Goal: Information Seeking & Learning: Find specific fact

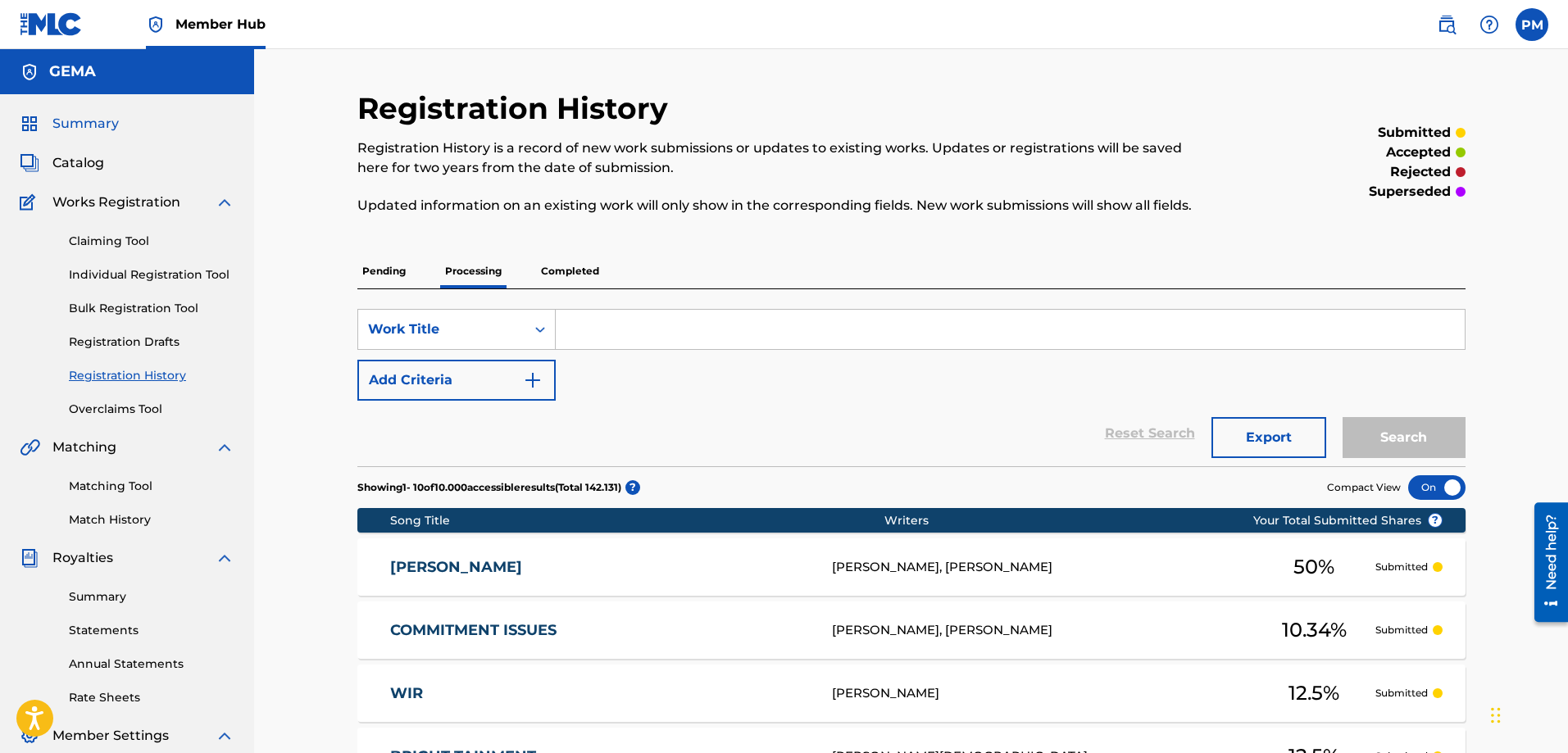
click at [91, 126] on span "Summary" at bounding box center [85, 124] width 66 height 20
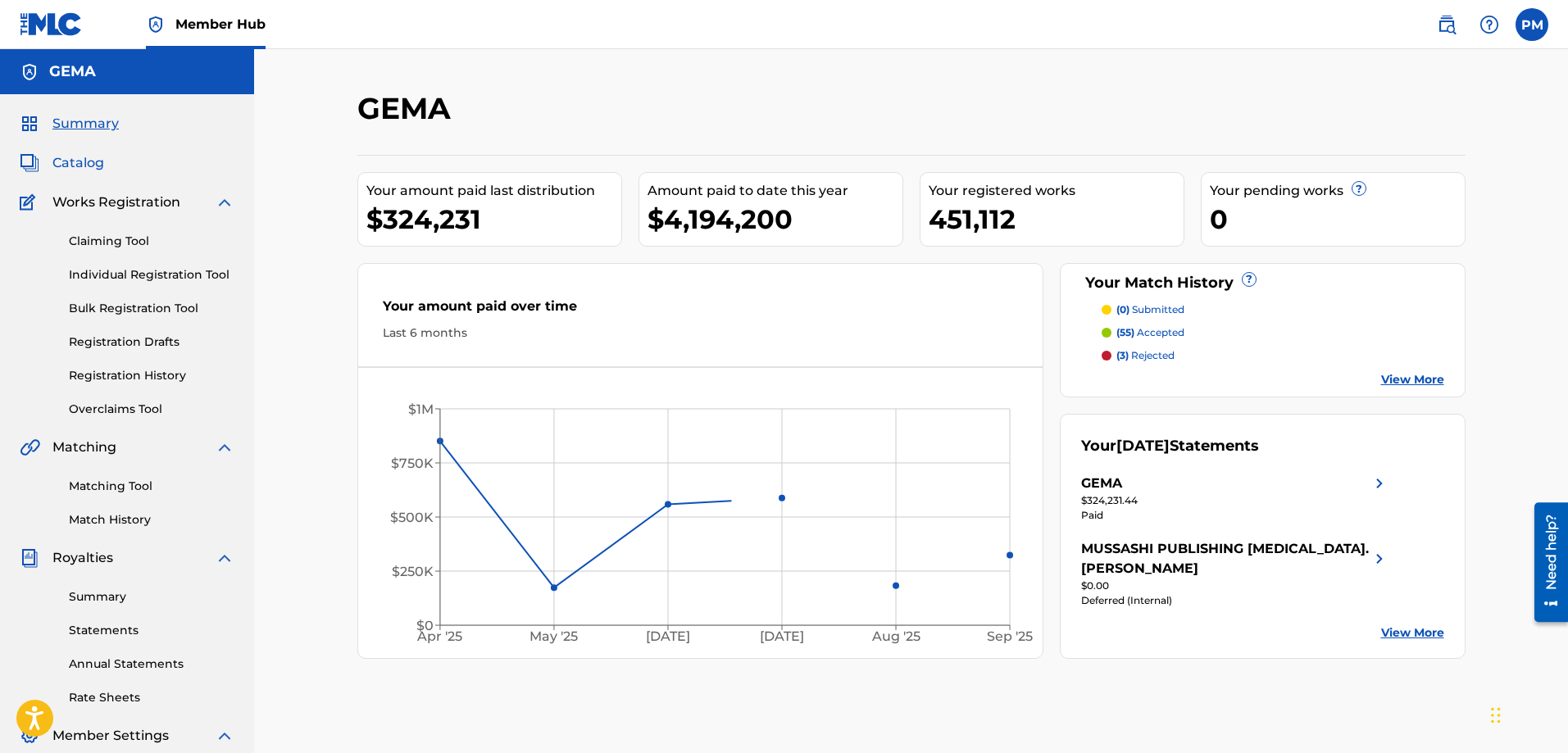
click at [87, 167] on span "Catalog" at bounding box center [78, 164] width 52 height 20
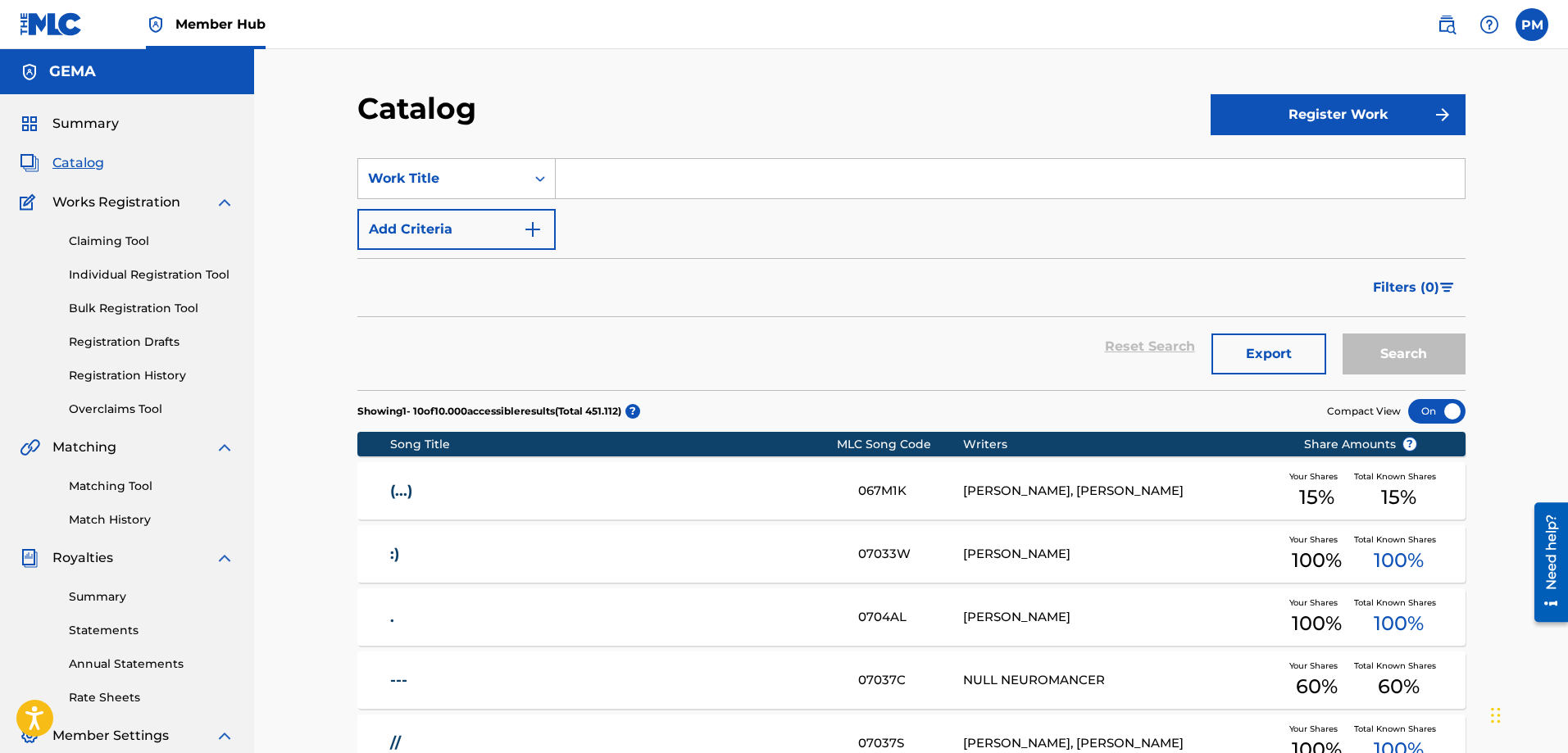
click at [559, 176] on input "Search Form" at bounding box center [1010, 178] width 909 height 39
type input "d"
click at [890, 186] on input "Search Form" at bounding box center [1010, 178] width 909 height 39
type input "ely oaks"
click at [1342, 334] on button "Search" at bounding box center [1403, 354] width 123 height 41
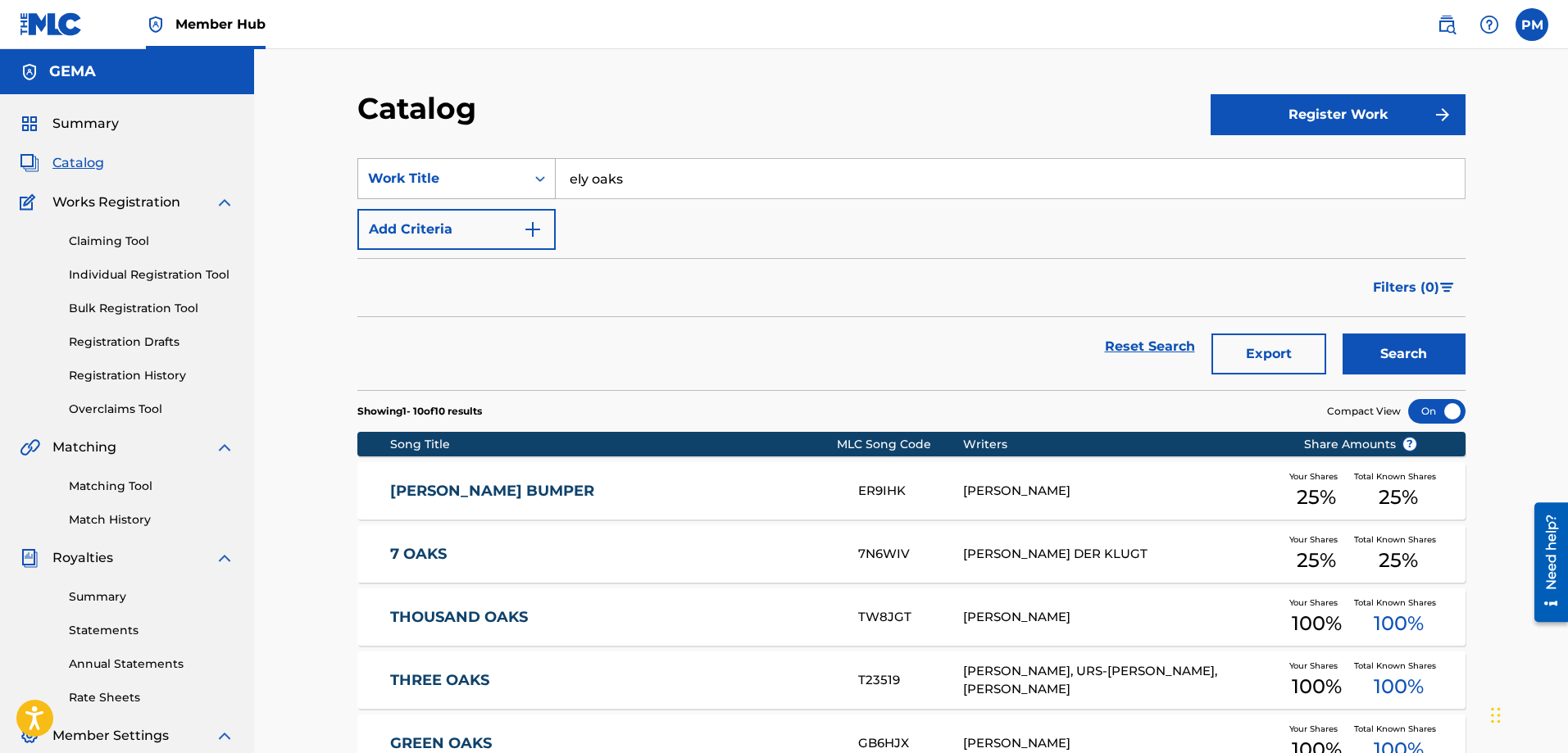
drag, startPoint x: 807, startPoint y: 184, endPoint x: 501, endPoint y: 180, distance: 306.0
click at [501, 180] on div "SearchWithCriteria6f1d89b9-4caf-49c5-aed8-0947610e6c8e Work Title ely oaks" at bounding box center [911, 178] width 1108 height 41
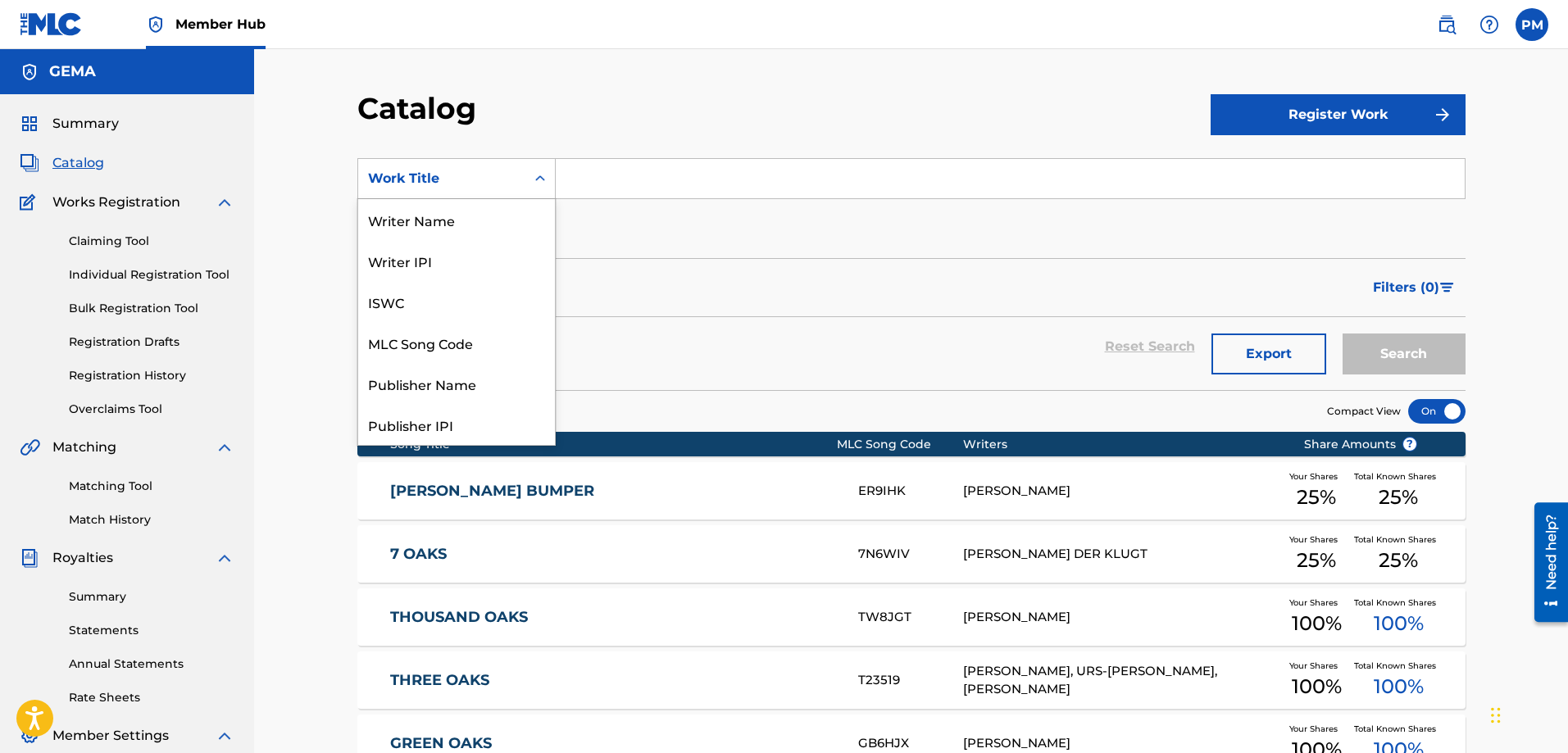
click at [491, 177] on div "Work Title" at bounding box center [442, 179] width 147 height 20
click at [421, 344] on div "Artist" at bounding box center [457, 342] width 196 height 41
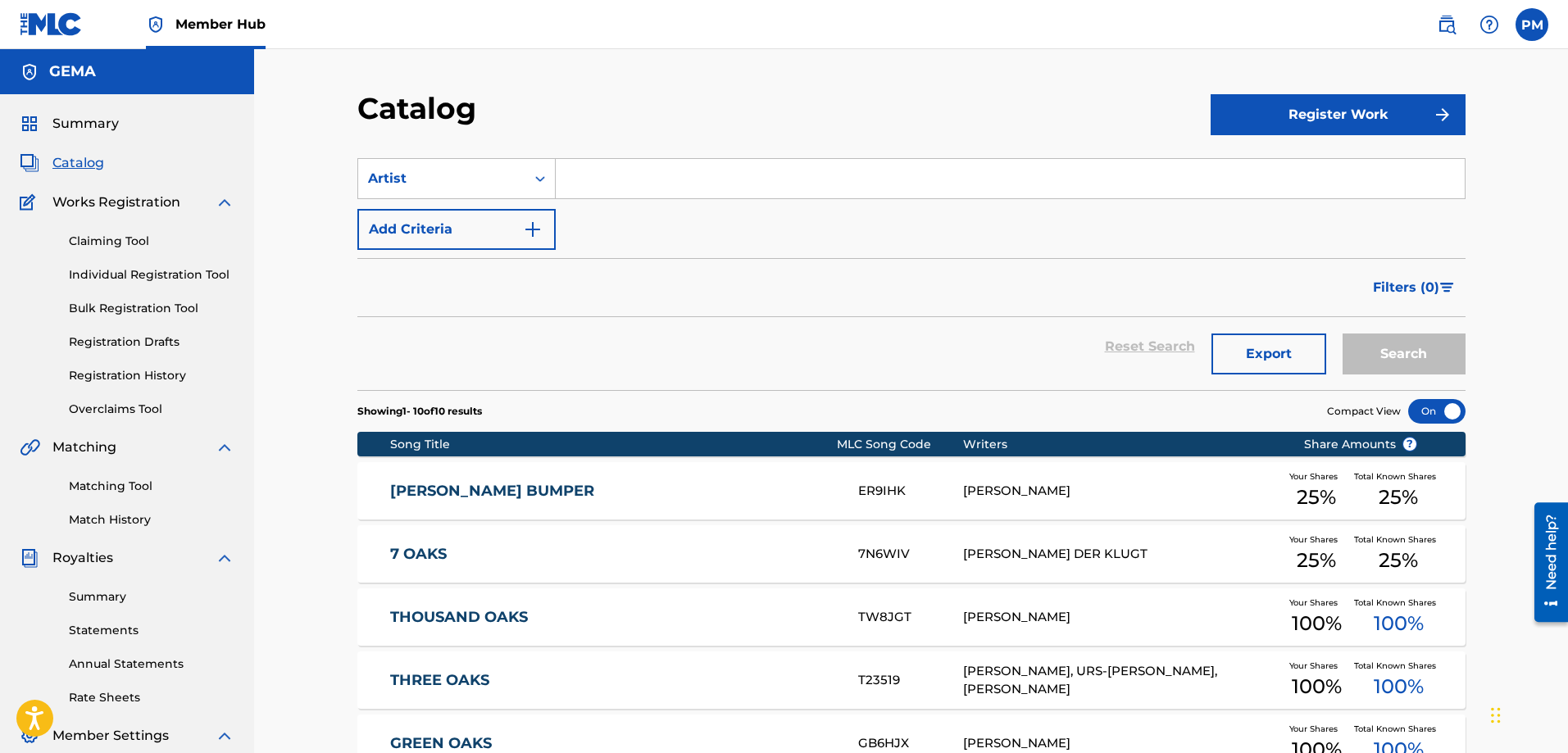
click at [629, 180] on input "Search Form" at bounding box center [1010, 178] width 909 height 39
paste input "ely oaks"
type input "ely oaks"
click at [1342, 334] on button "Search" at bounding box center [1403, 354] width 123 height 41
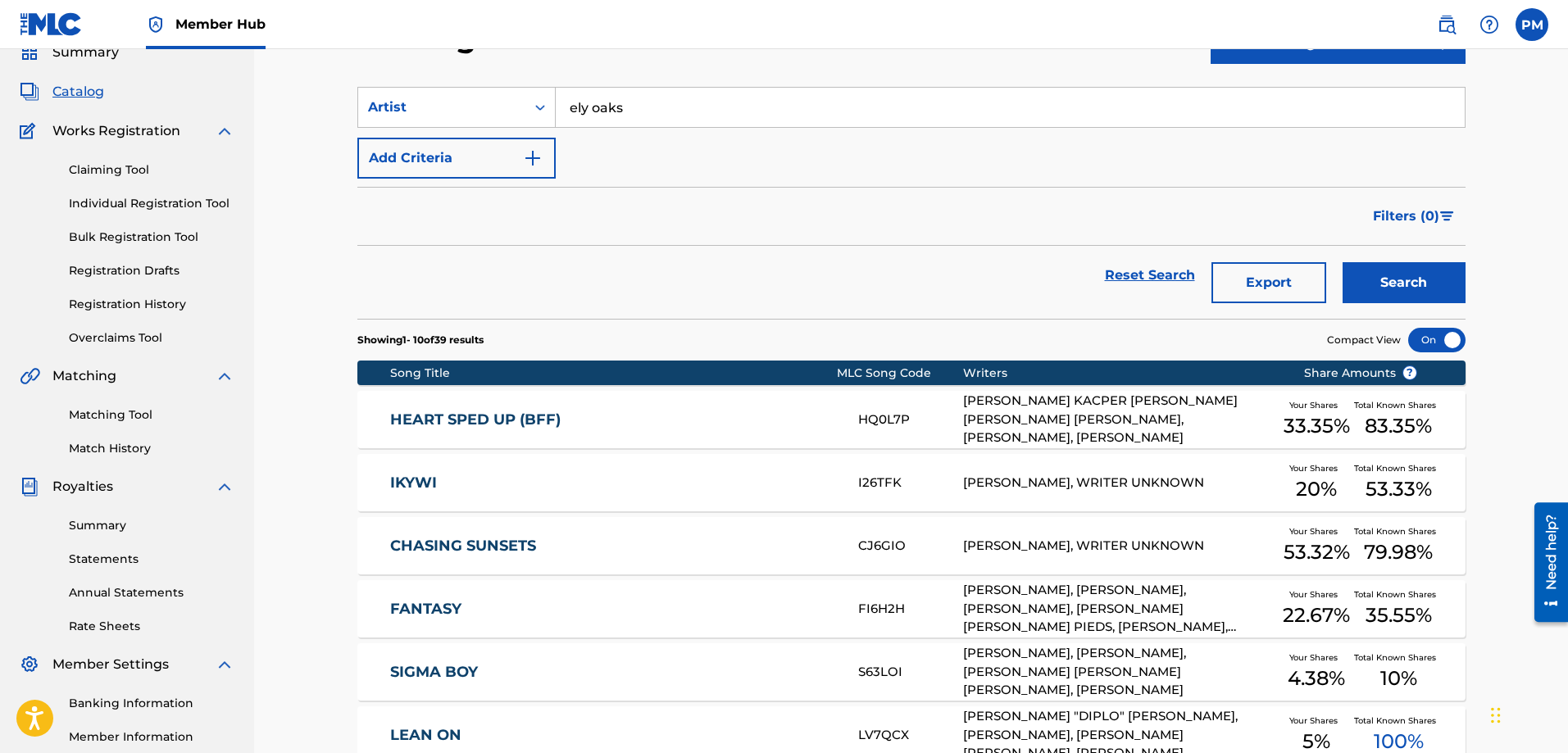
scroll to position [164, 0]
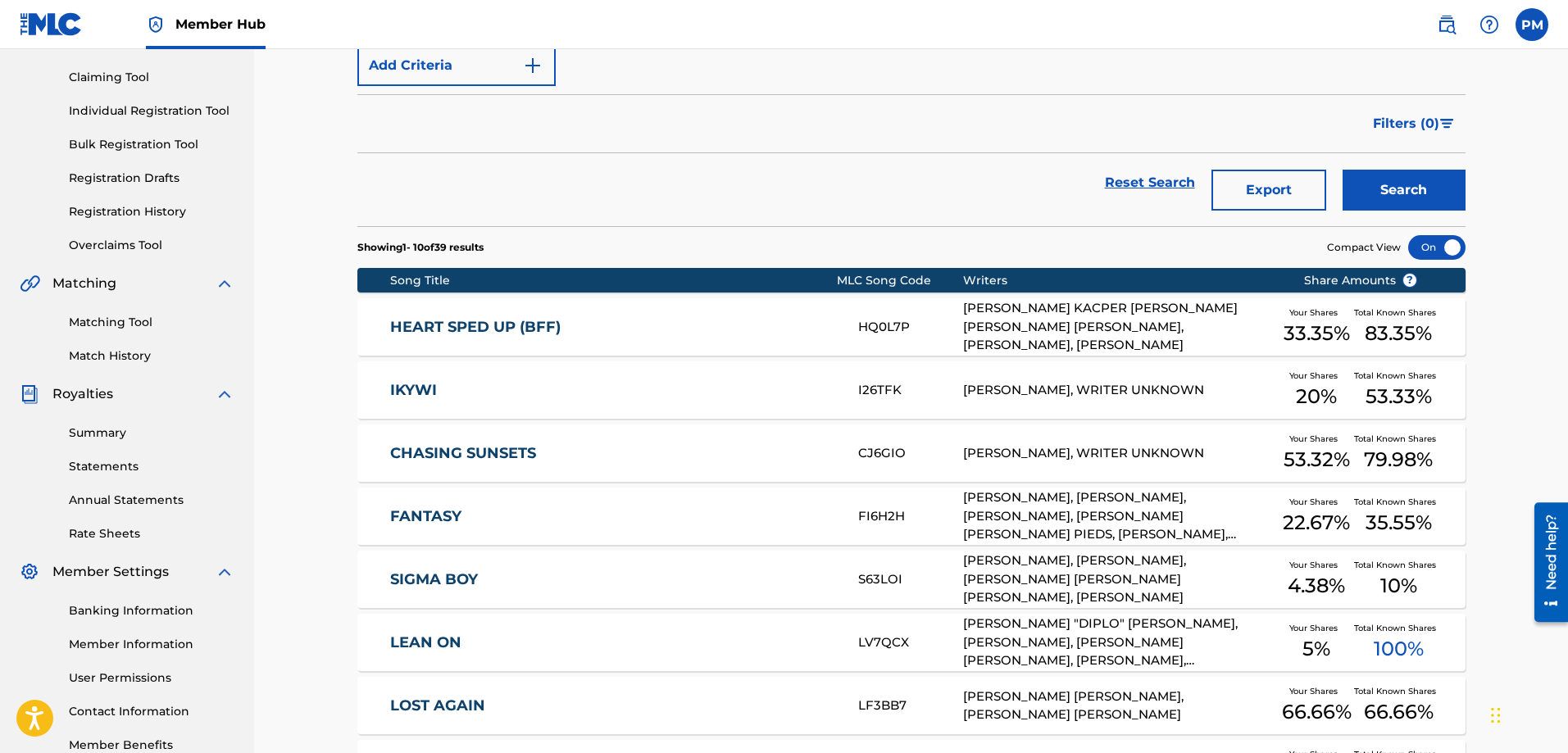
click at [754, 567] on div "SIGMA BOY S63LOI [PERSON_NAME], [PERSON_NAME], [PERSON_NAME] [PERSON_NAME] [PER…" at bounding box center [911, 579] width 1108 height 57
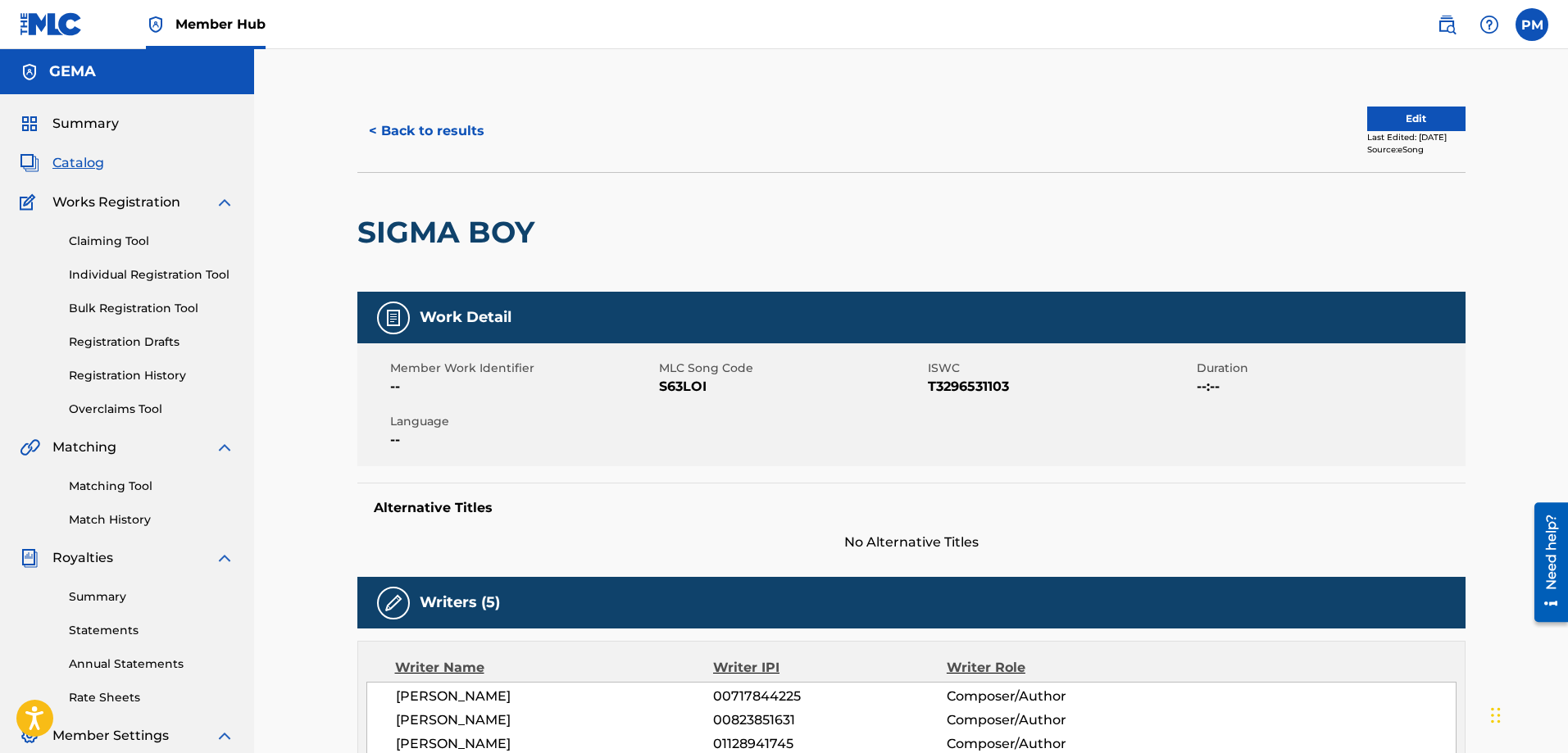
scroll to position [164, 0]
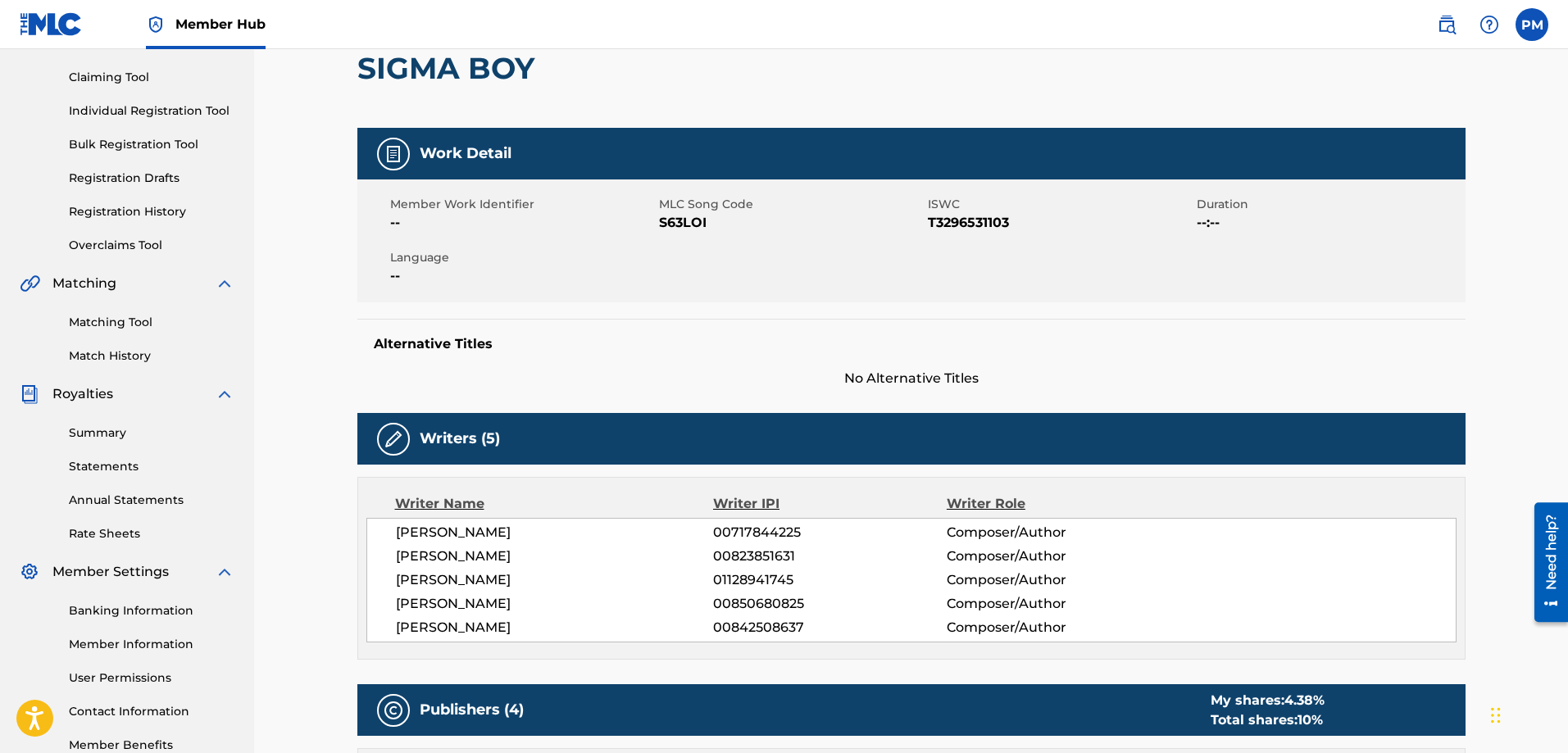
click at [743, 601] on span "00850680825" at bounding box center [829, 604] width 233 height 20
copy span "00850680825"
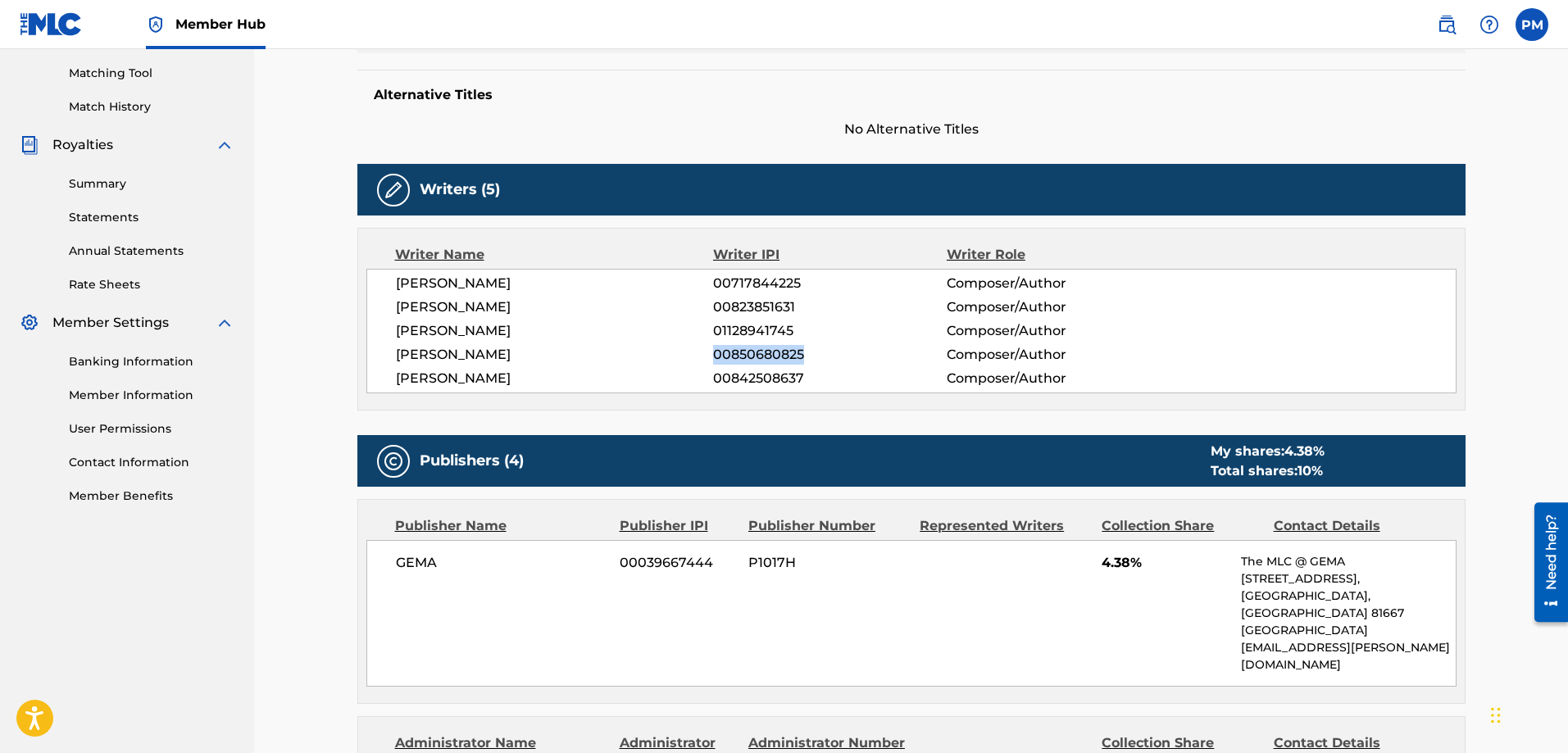
scroll to position [574, 0]
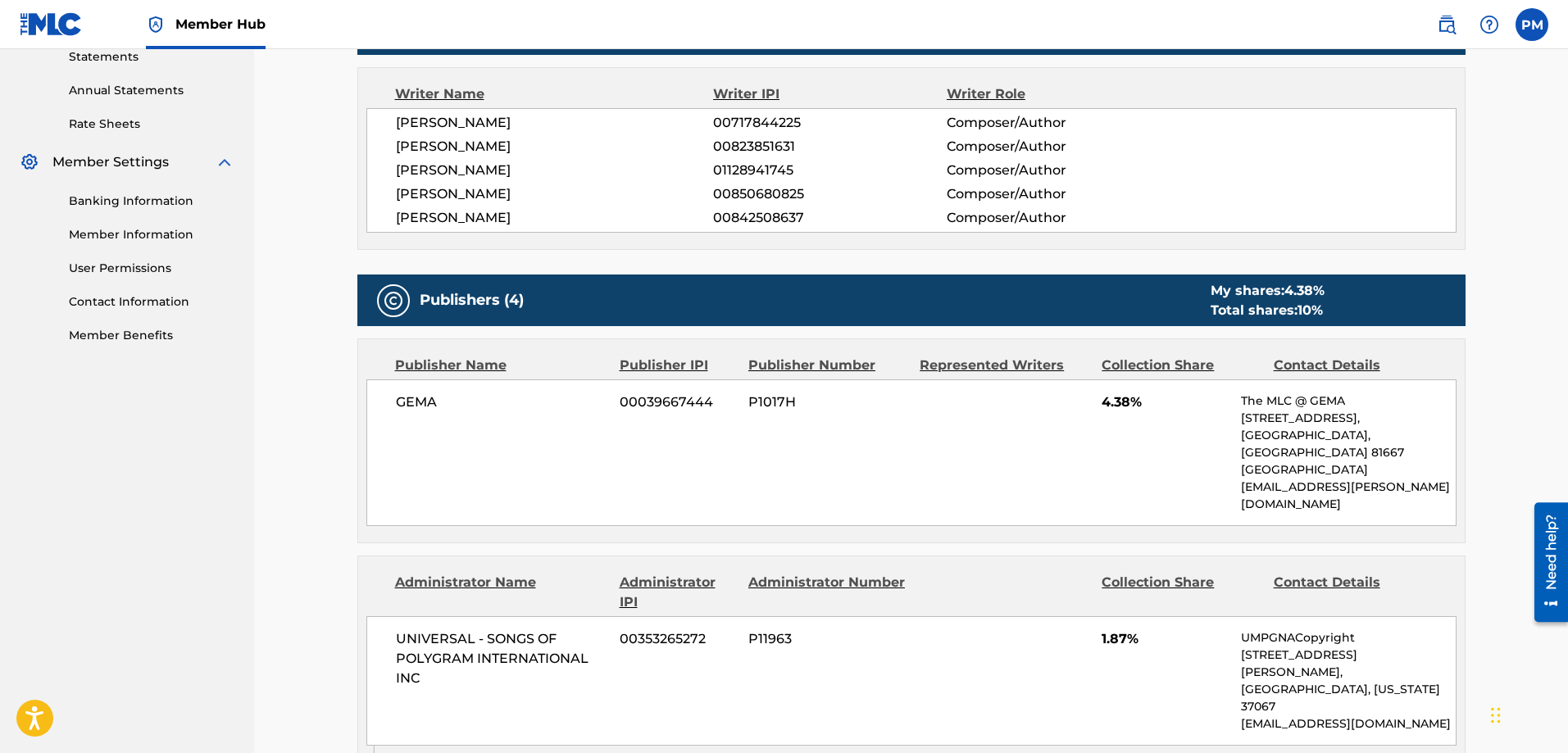
click at [672, 400] on span "00039667444" at bounding box center [678, 403] width 116 height 20
copy span "00039667444"
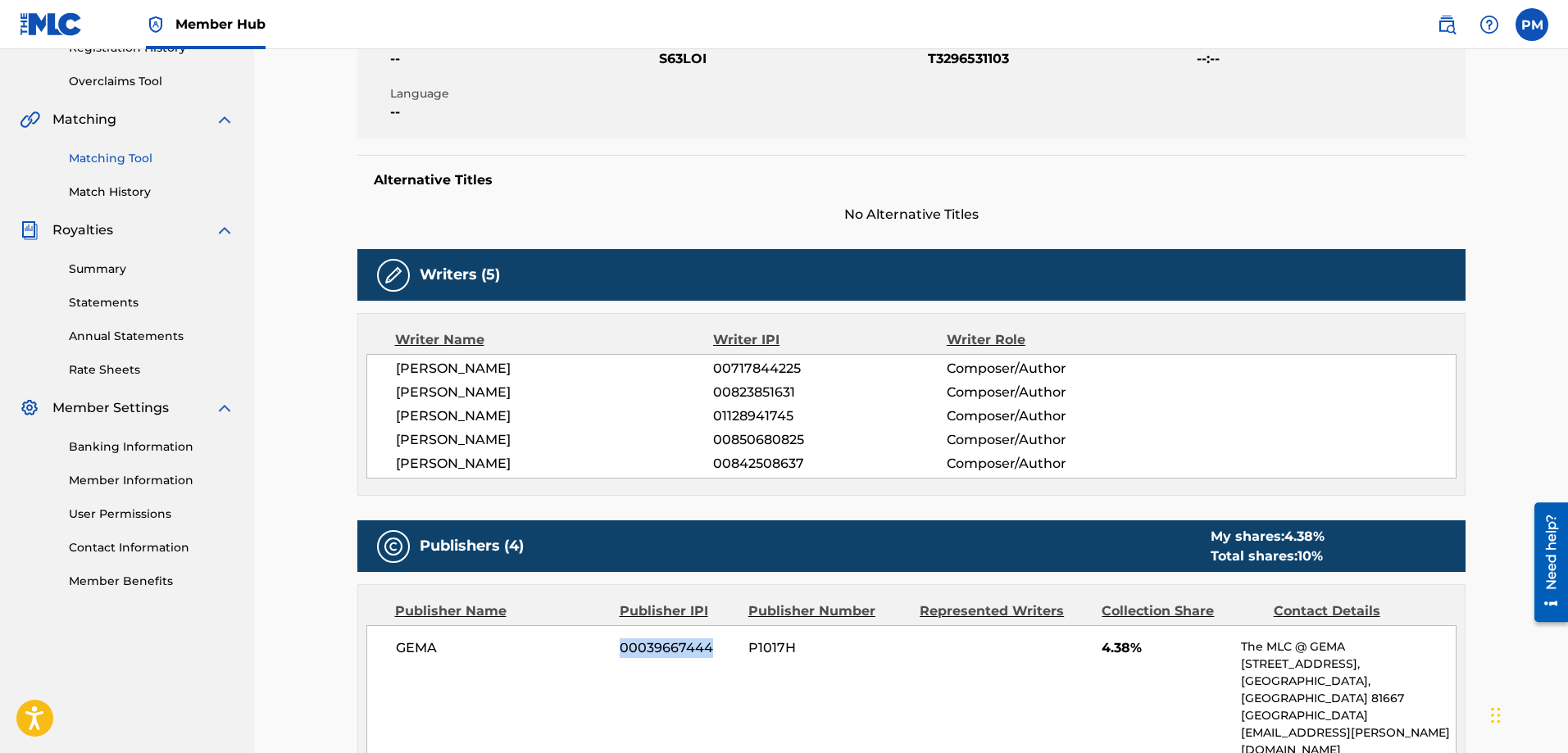
scroll to position [164, 0]
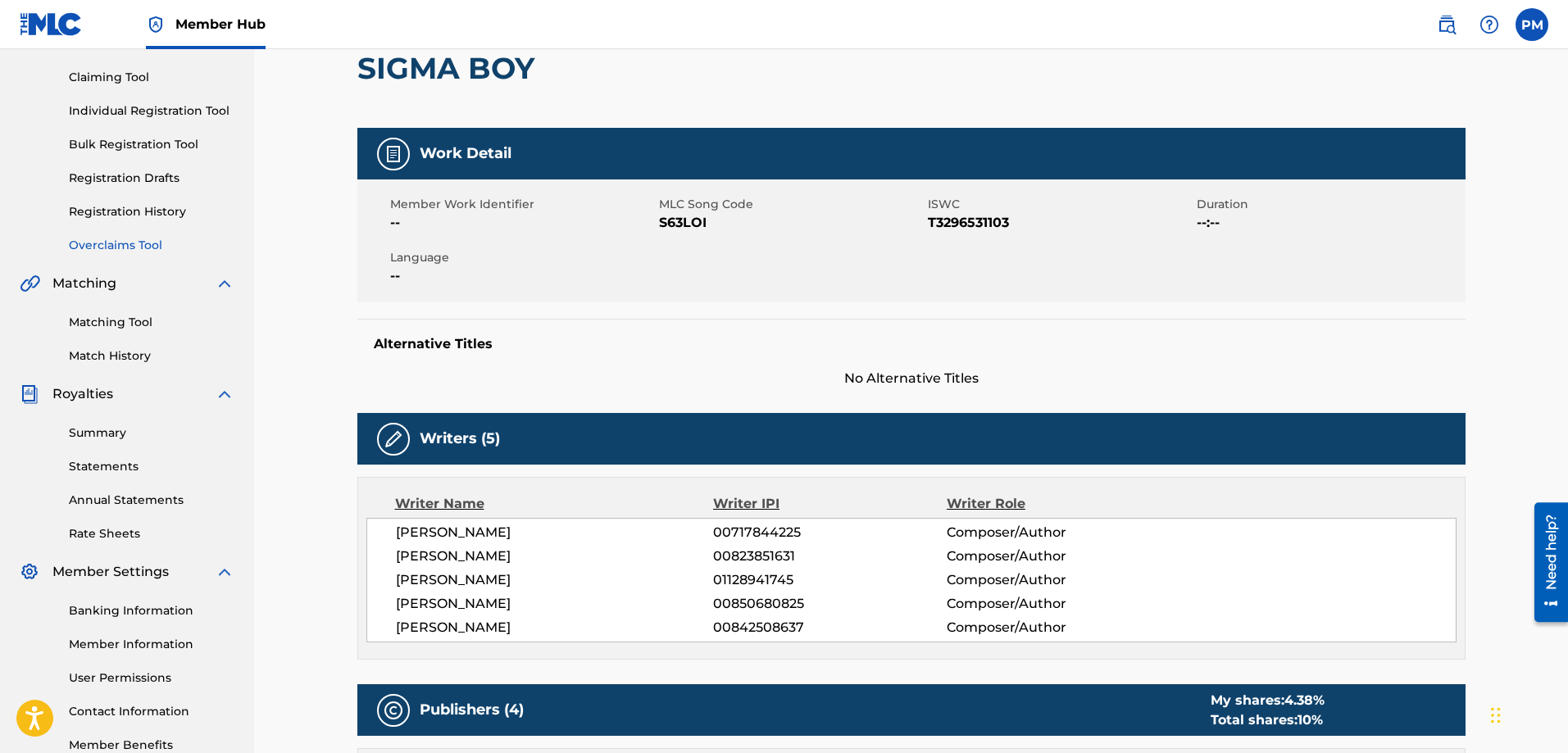
click at [119, 239] on link "Overclaims Tool" at bounding box center [152, 245] width 166 height 17
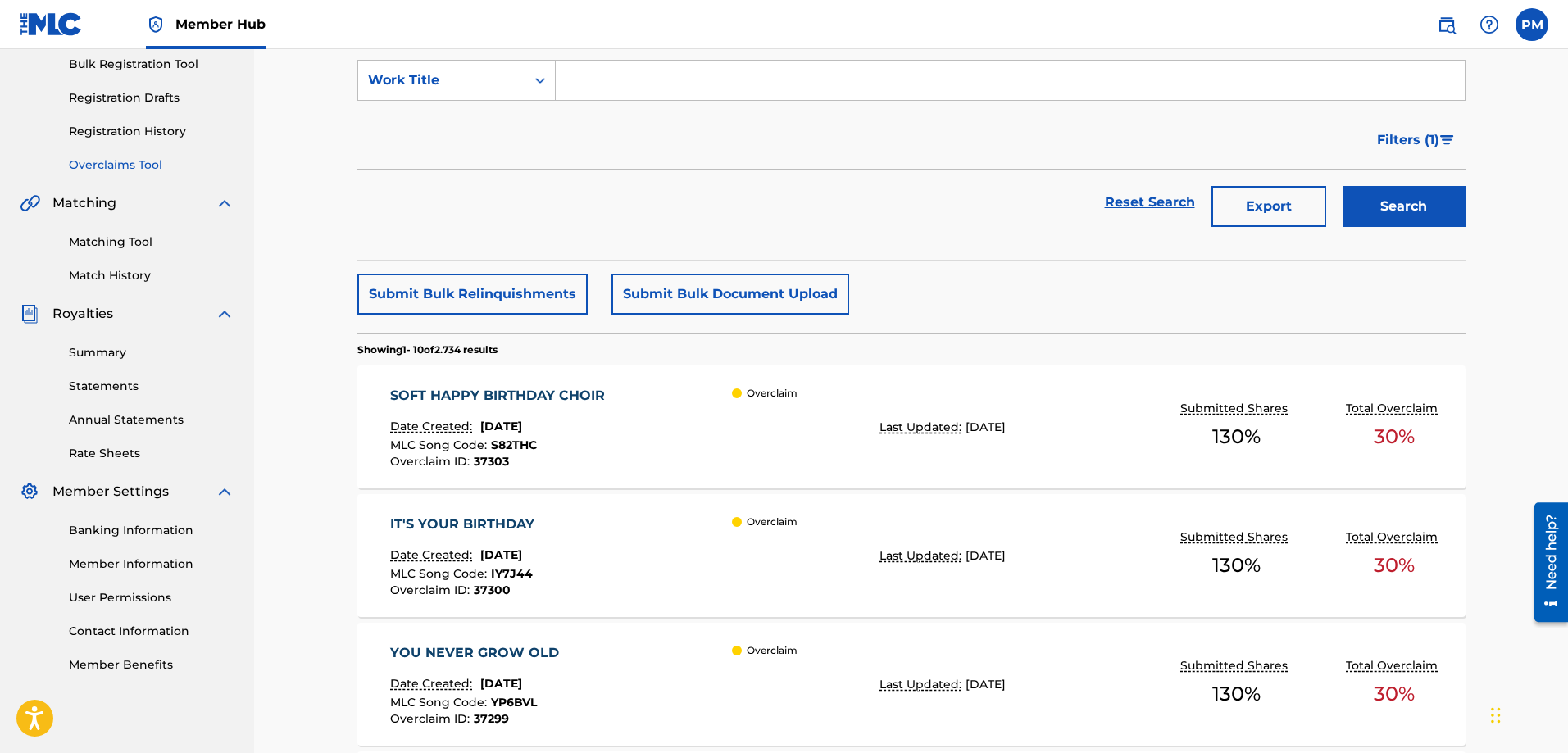
scroll to position [246, 0]
click at [574, 445] on div "MLC Song Code : S82THC" at bounding box center [501, 446] width 223 height 16
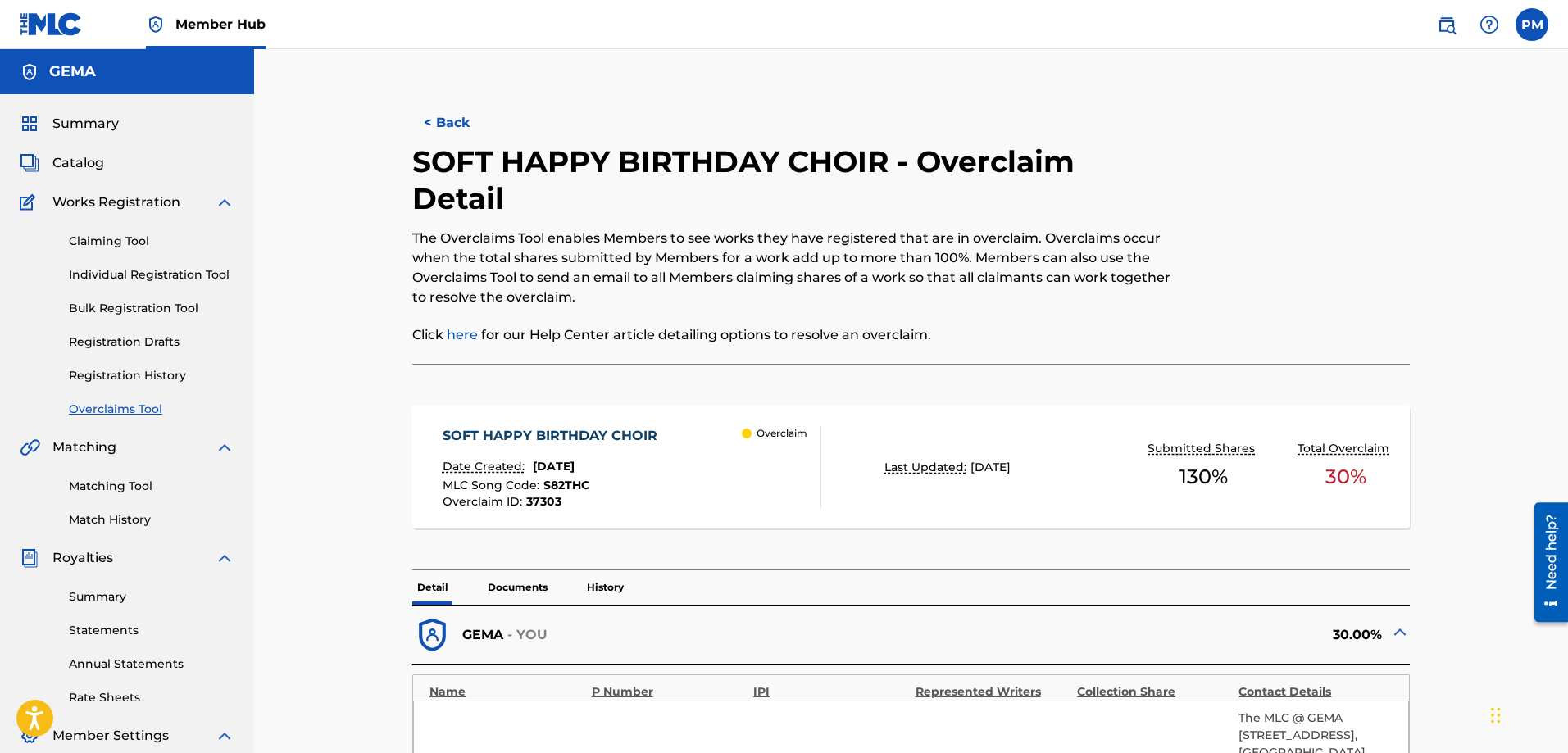
click at [567, 482] on span "S82THC" at bounding box center [566, 485] width 45 height 15
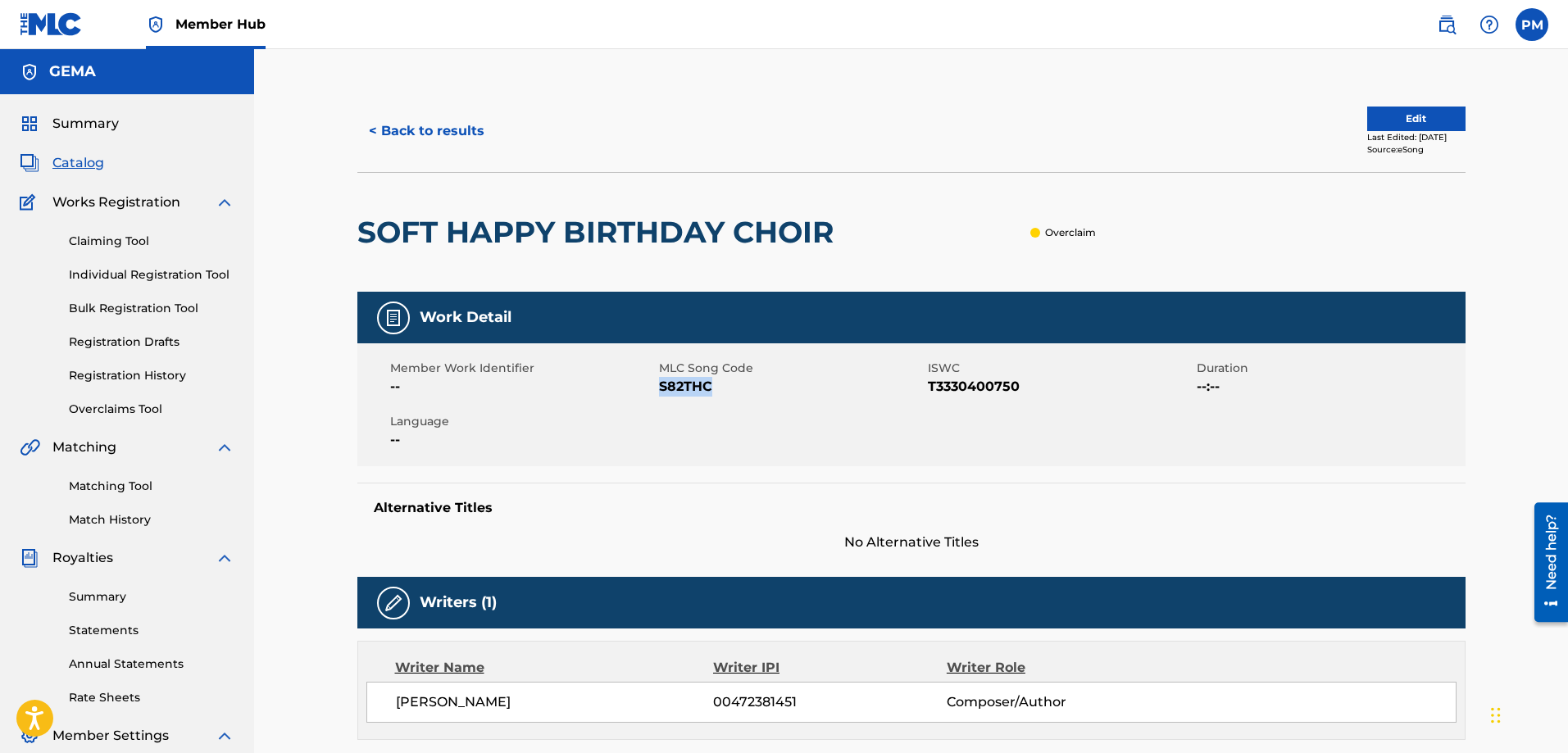
drag, startPoint x: 661, startPoint y: 388, endPoint x: 710, endPoint y: 387, distance: 49.0
click at [710, 387] on span "S82THC" at bounding box center [791, 387] width 265 height 20
copy span "S82THC"
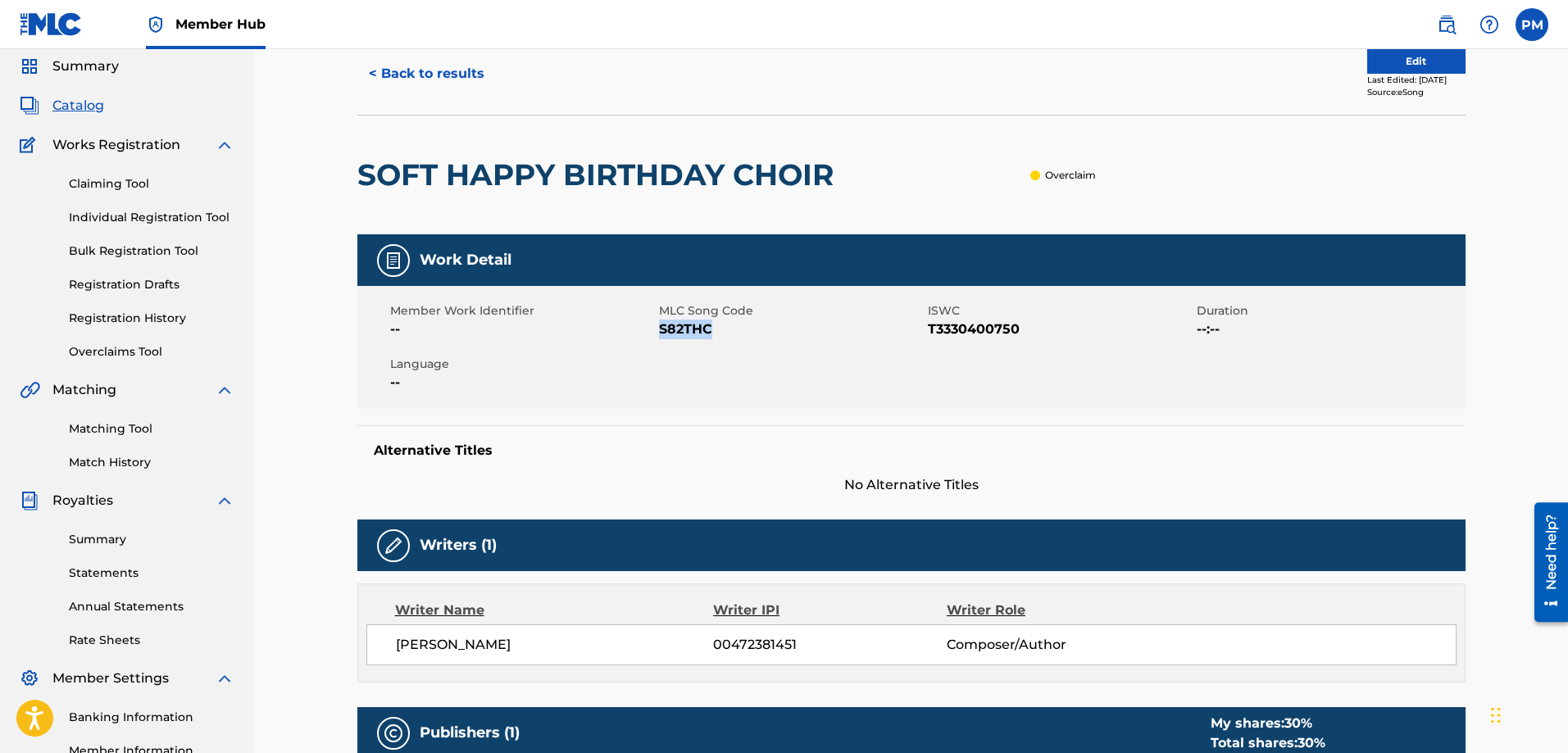
scroll to position [82, 0]
